Goal: Task Accomplishment & Management: Complete application form

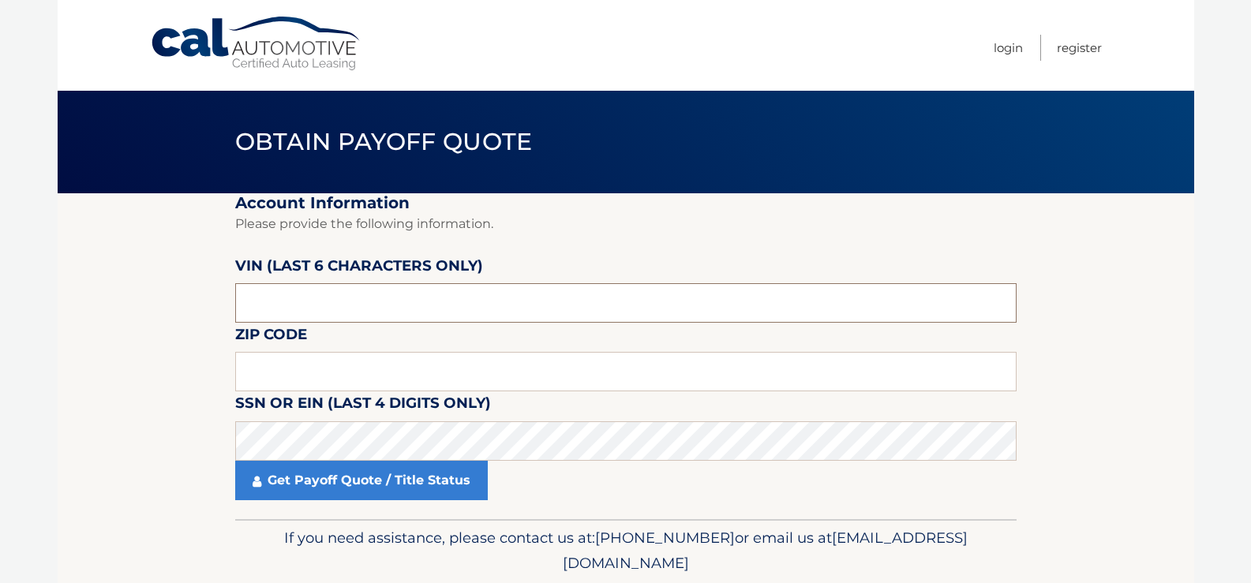
click at [306, 307] on input "text" at bounding box center [626, 302] width 782 height 39
paste input "591447"
type input "591447"
click at [313, 367] on input "text" at bounding box center [626, 371] width 782 height 39
paste input "10312"
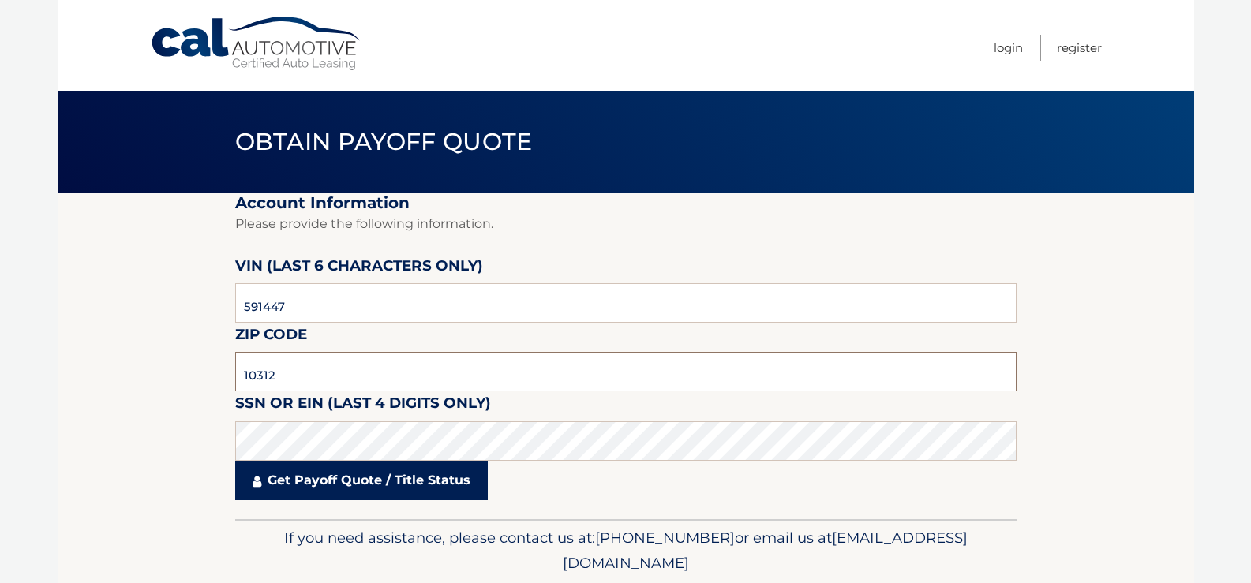
type input "10312"
click at [330, 488] on link "Get Payoff Quote / Title Status" at bounding box center [361, 480] width 253 height 39
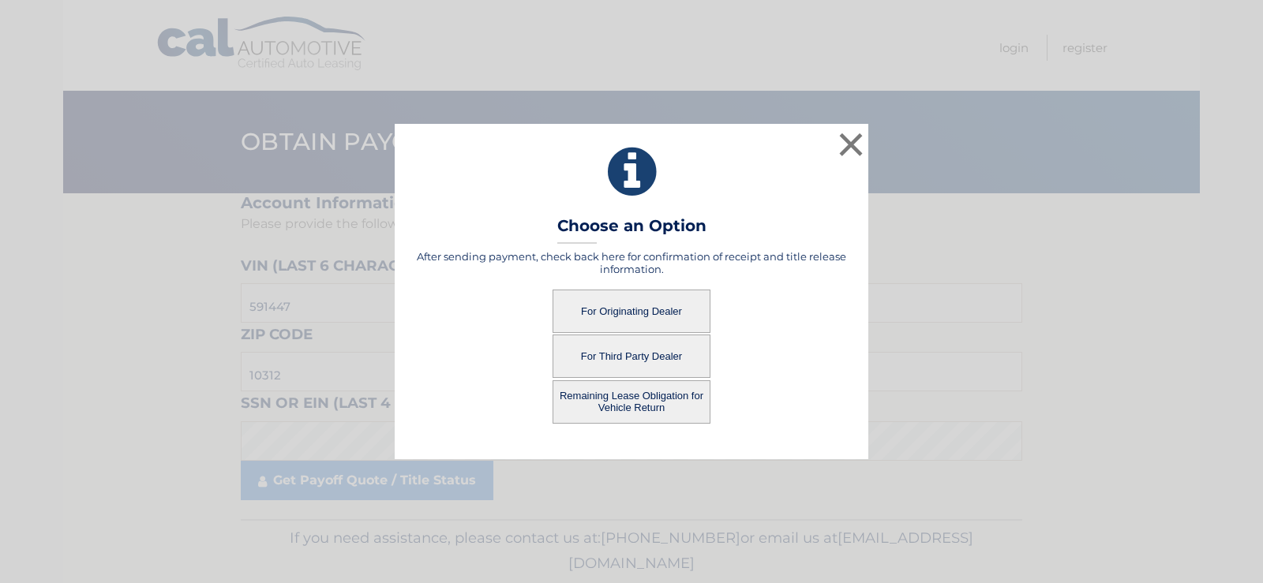
click at [662, 303] on button "For Originating Dealer" at bounding box center [632, 311] width 158 height 43
click at [643, 313] on button "For Originating Dealer" at bounding box center [632, 311] width 158 height 43
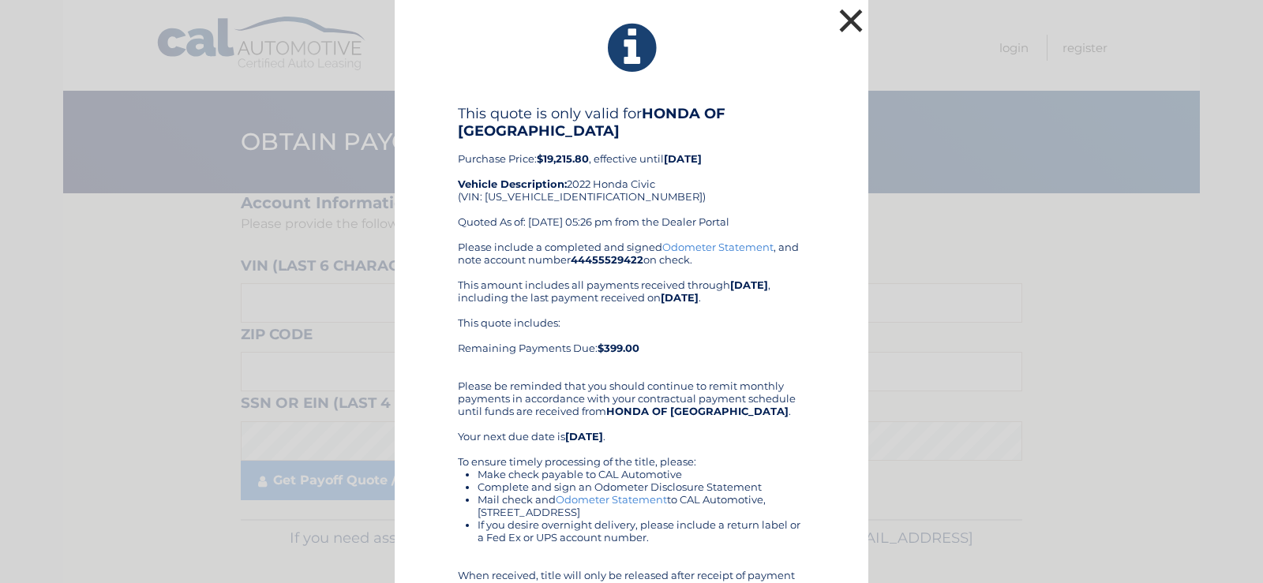
click at [837, 25] on button "×" at bounding box center [851, 21] width 32 height 32
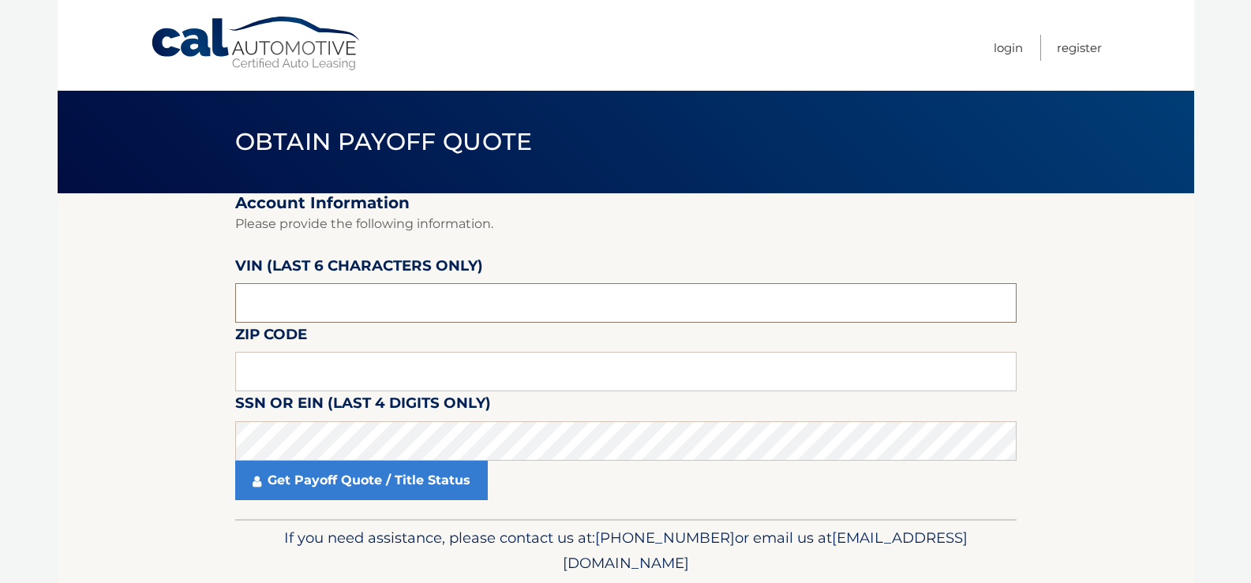
click at [307, 285] on input "text" at bounding box center [626, 302] width 782 height 39
paste input "10312*"
type input "10312*"
click at [295, 373] on input "text" at bounding box center [626, 371] width 782 height 39
drag, startPoint x: 295, startPoint y: 373, endPoint x: 295, endPoint y: 348, distance: 25.3
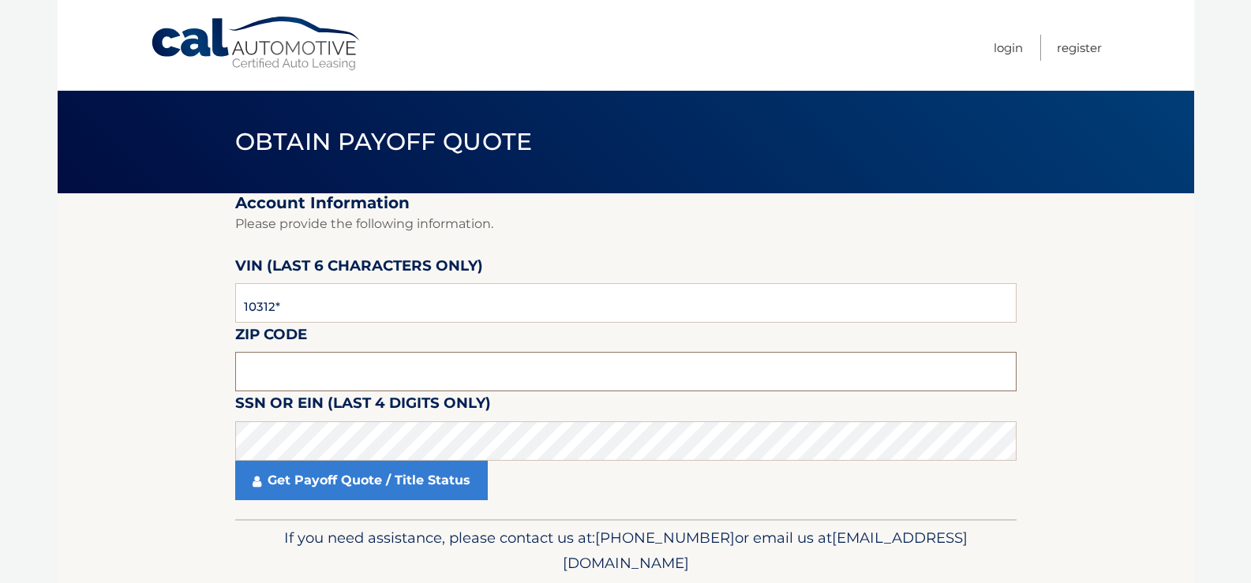
click at [295, 373] on input "text" at bounding box center [626, 371] width 782 height 39
paste input "10312"
type input "10312"
click at [356, 291] on input "10312*" at bounding box center [626, 302] width 782 height 39
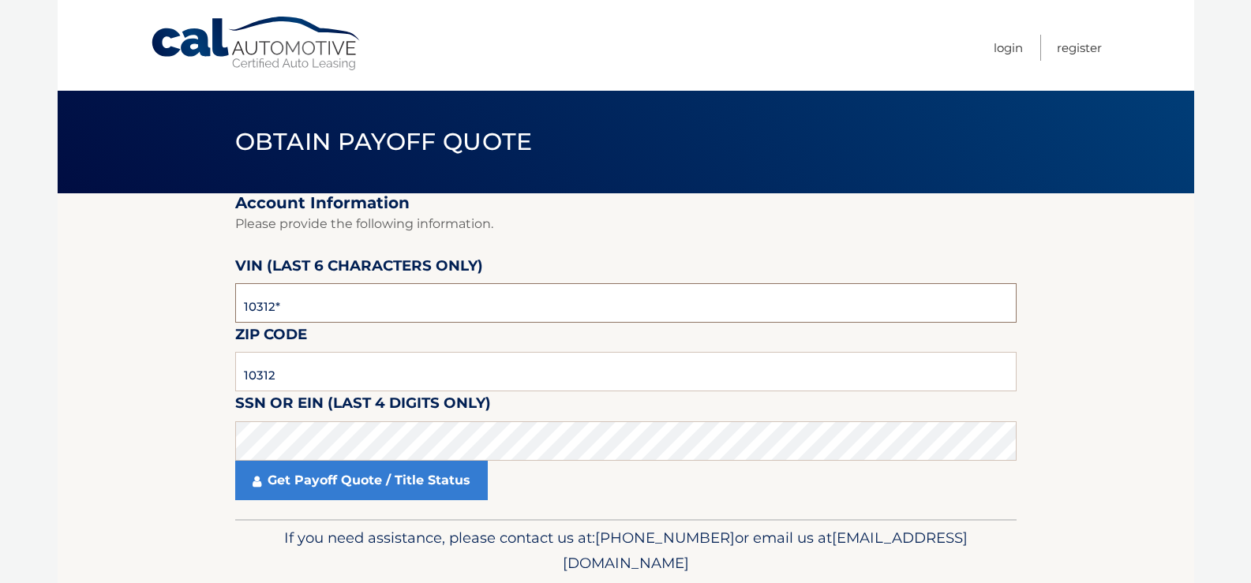
paste input "591447"
type input "591447"
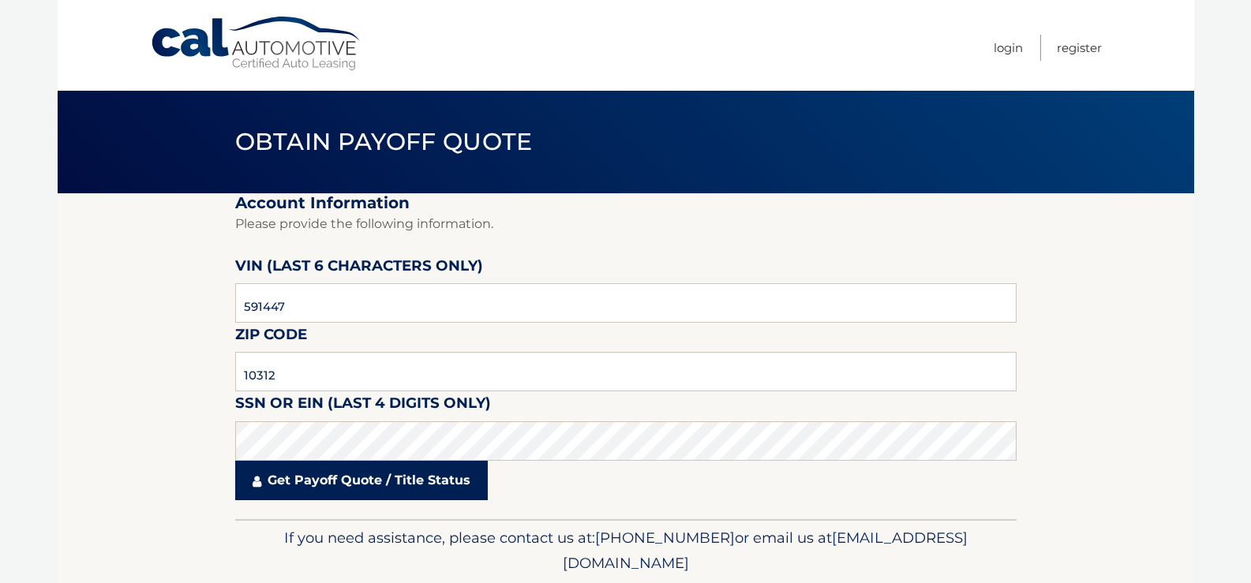
click at [381, 498] on link "Get Payoff Quote / Title Status" at bounding box center [361, 480] width 253 height 39
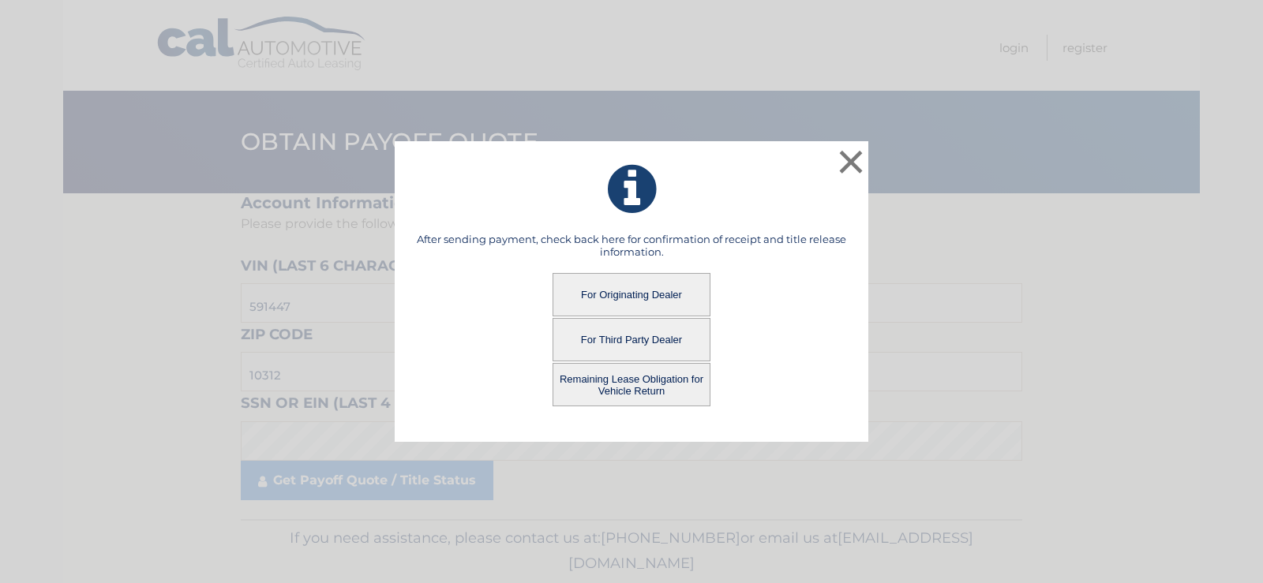
click at [692, 331] on button "For Third Party Dealer" at bounding box center [632, 339] width 158 height 43
click at [674, 332] on button "For Third Party Dealer" at bounding box center [632, 339] width 158 height 43
